Goal: Task Accomplishment & Management: Manage account settings

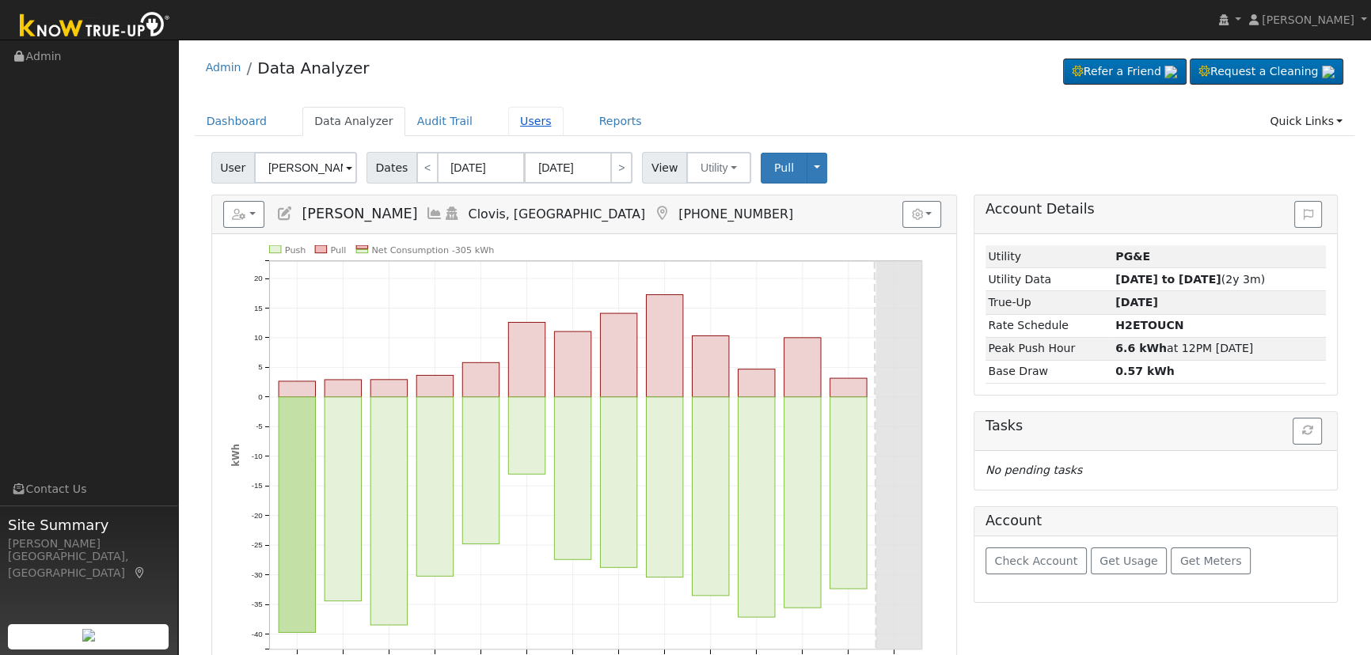
click at [508, 125] on link "Users" at bounding box center [535, 121] width 55 height 29
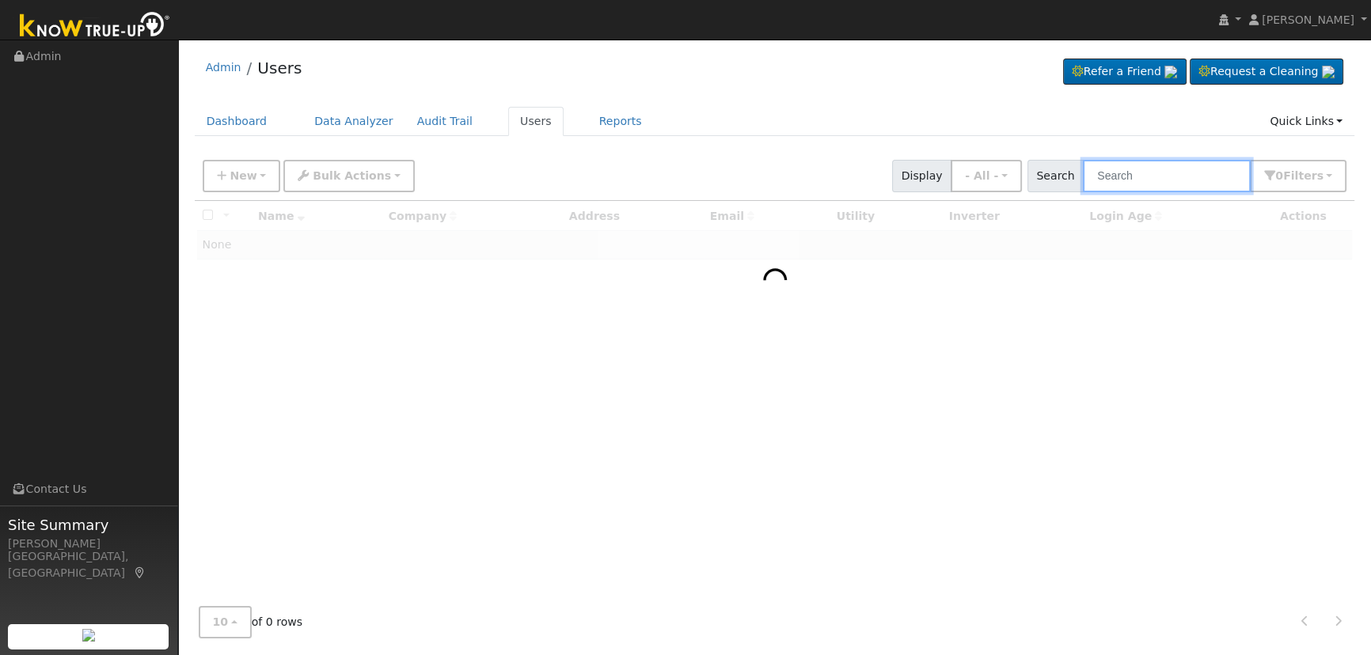
click at [1155, 182] on input "text" at bounding box center [1167, 176] width 168 height 32
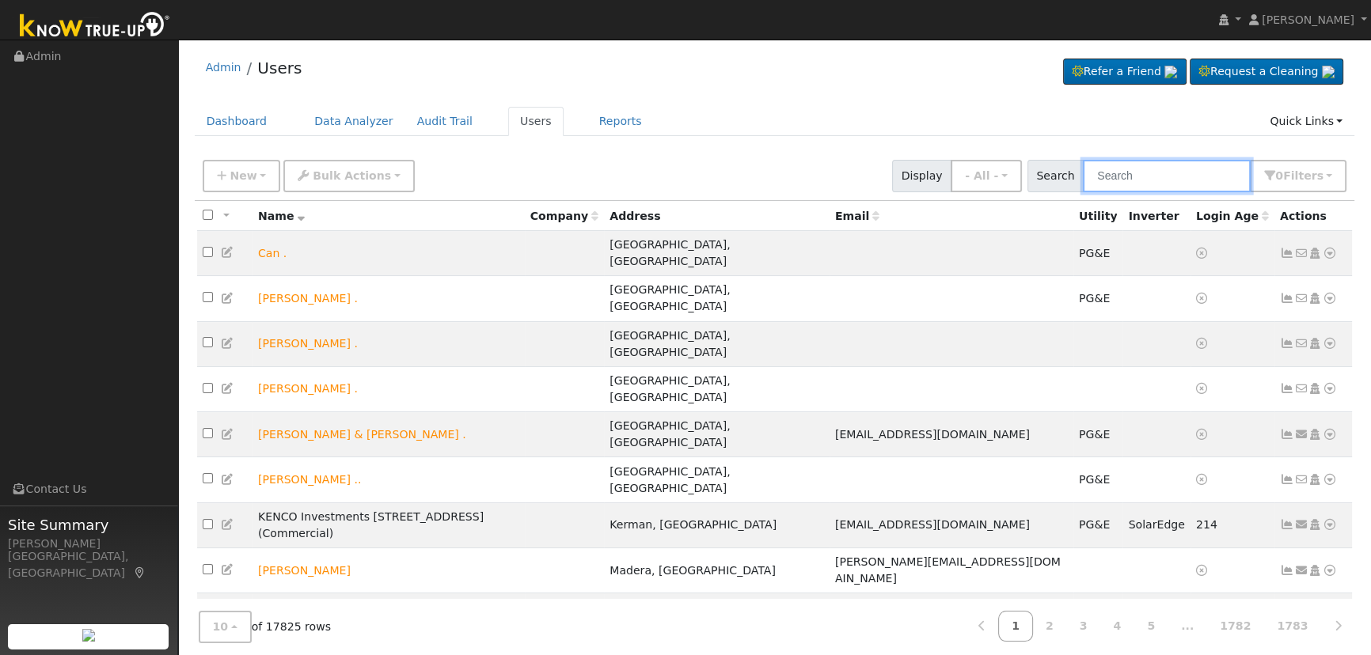
paste input "[PERSON_NAME]"
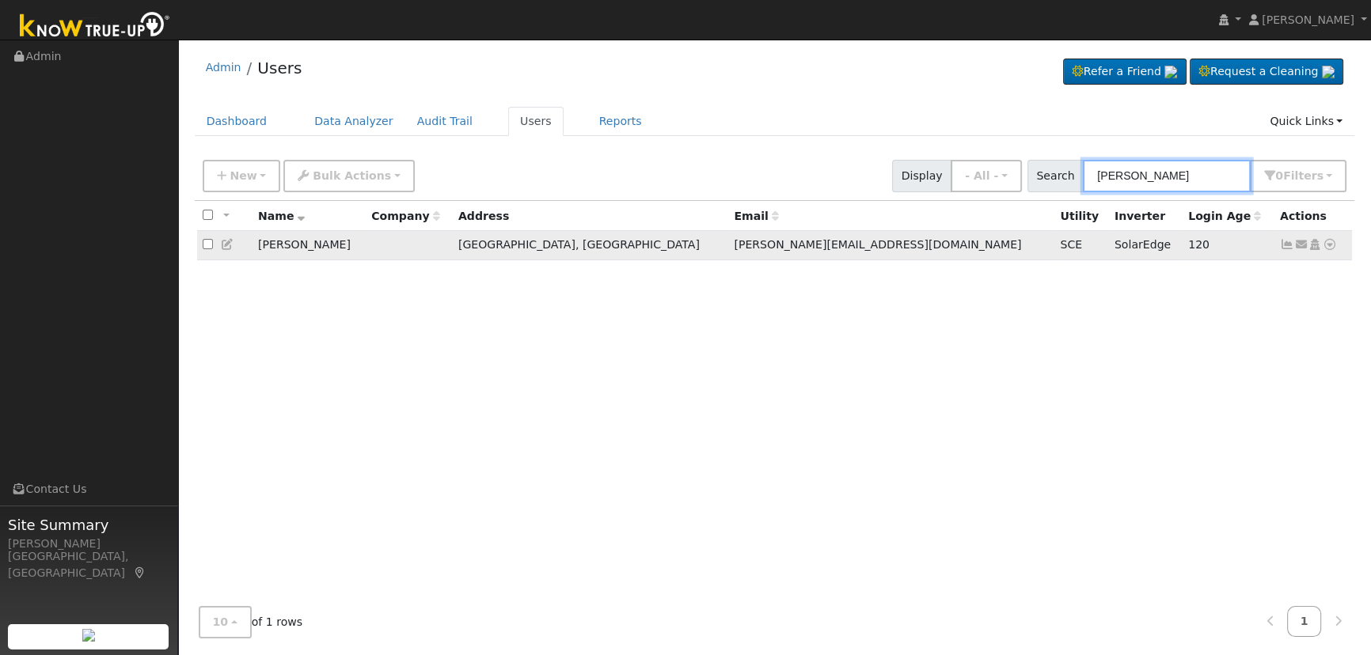
type input "[PERSON_NAME]"
click at [1285, 243] on icon at bounding box center [1287, 244] width 14 height 11
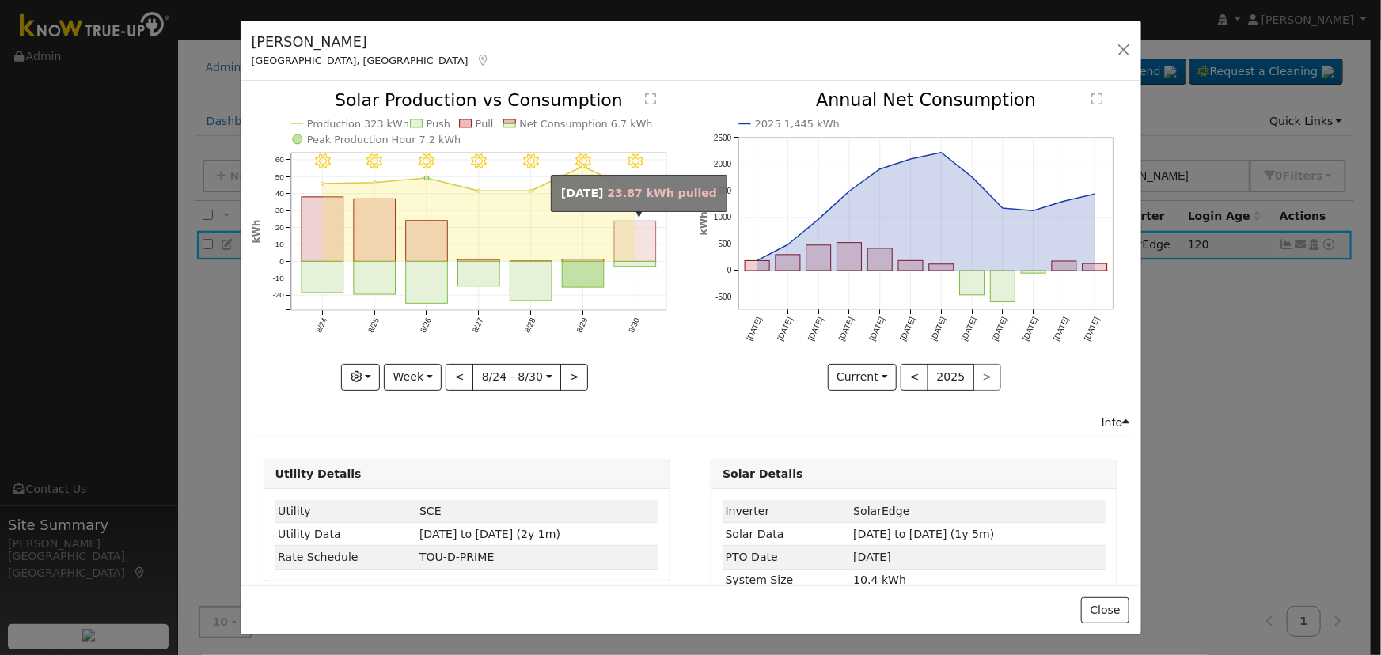
click at [633, 236] on rect "onclick=""" at bounding box center [635, 242] width 42 height 40
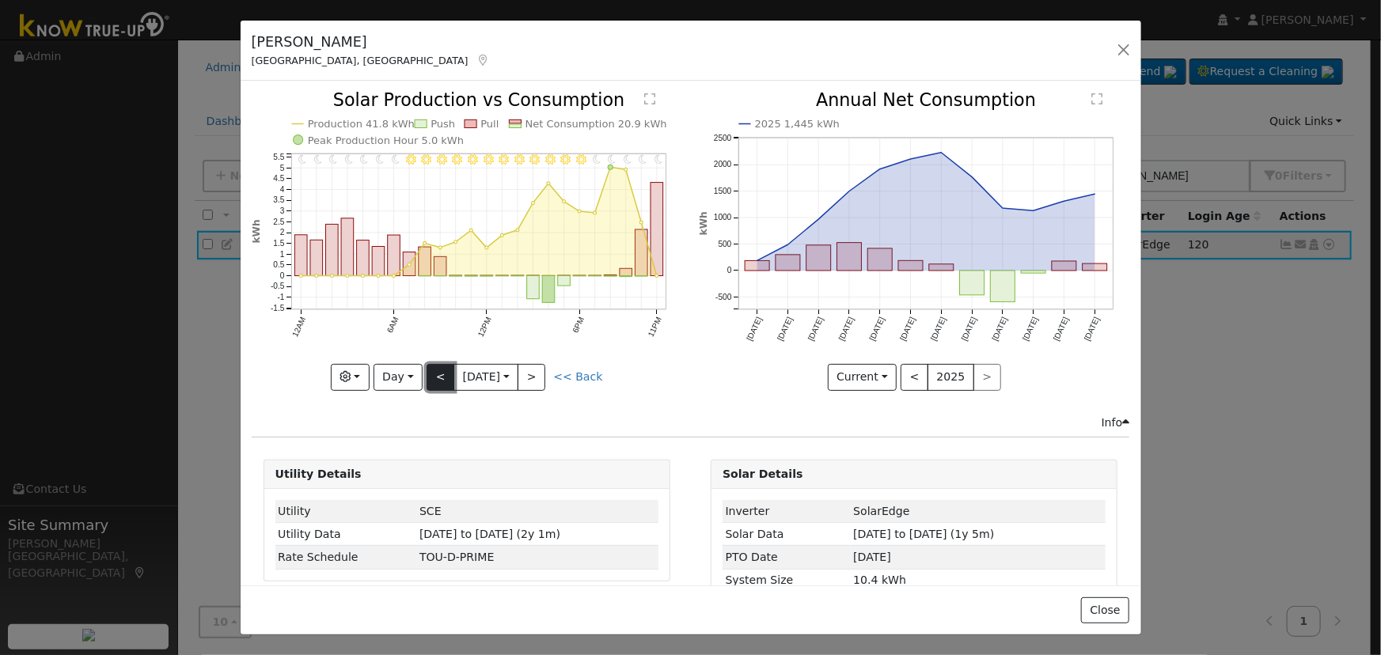
click at [432, 369] on button "<" at bounding box center [441, 377] width 28 height 27
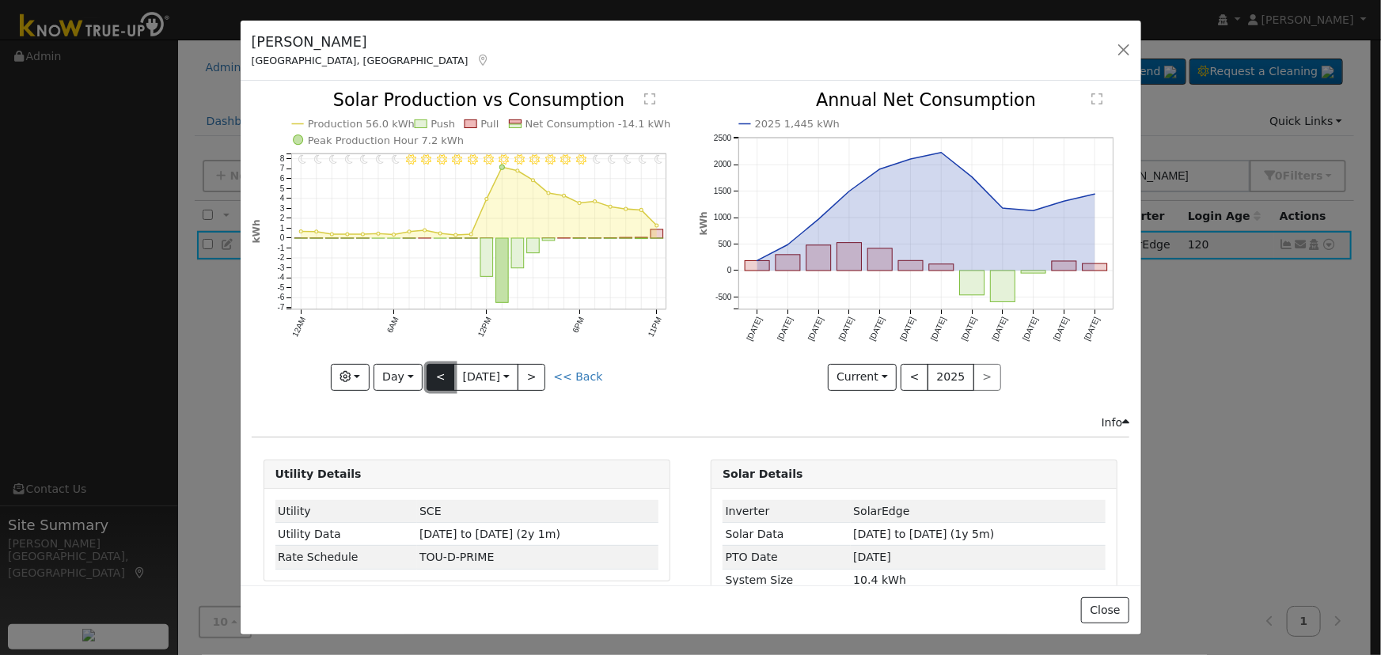
click at [443, 381] on button "<" at bounding box center [441, 377] width 28 height 27
type input "[DATE]"
